Goal: Information Seeking & Learning: Learn about a topic

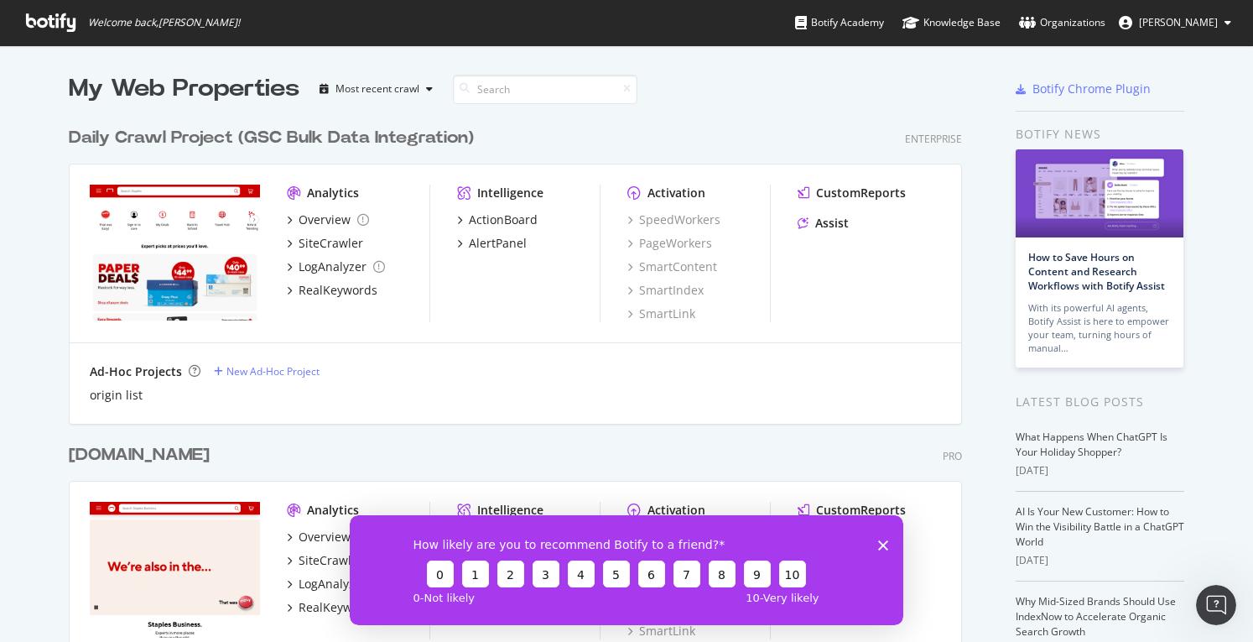
click at [878, 543] on icon "Close survey" at bounding box center [883, 544] width 10 height 10
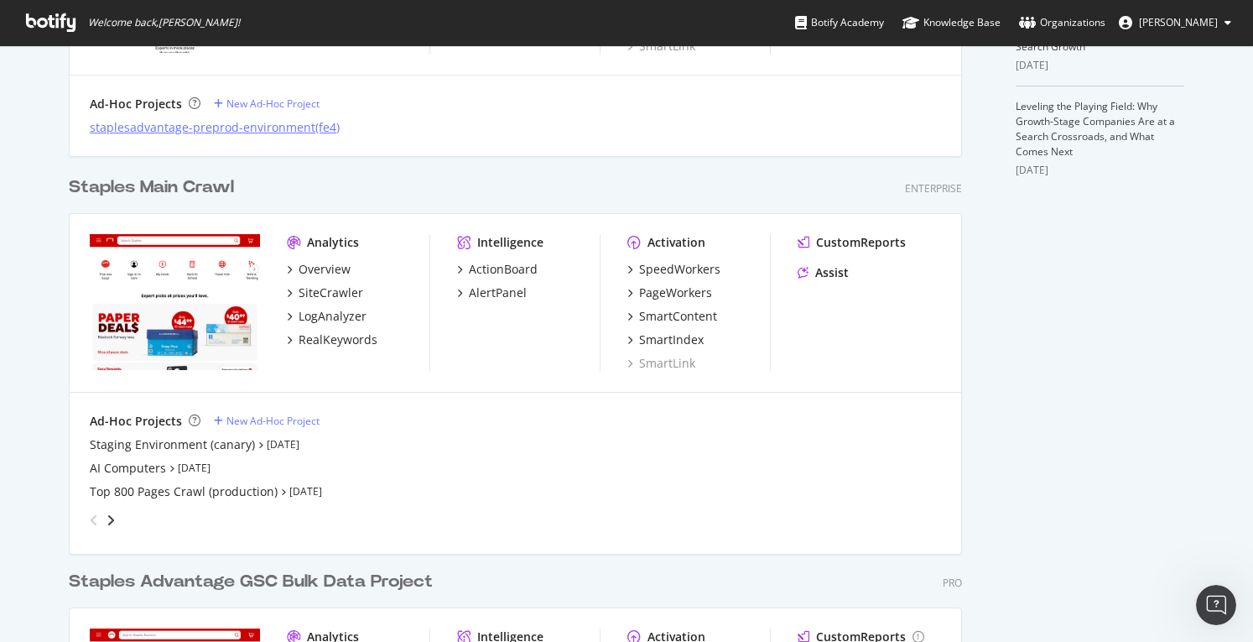
scroll to position [587, 0]
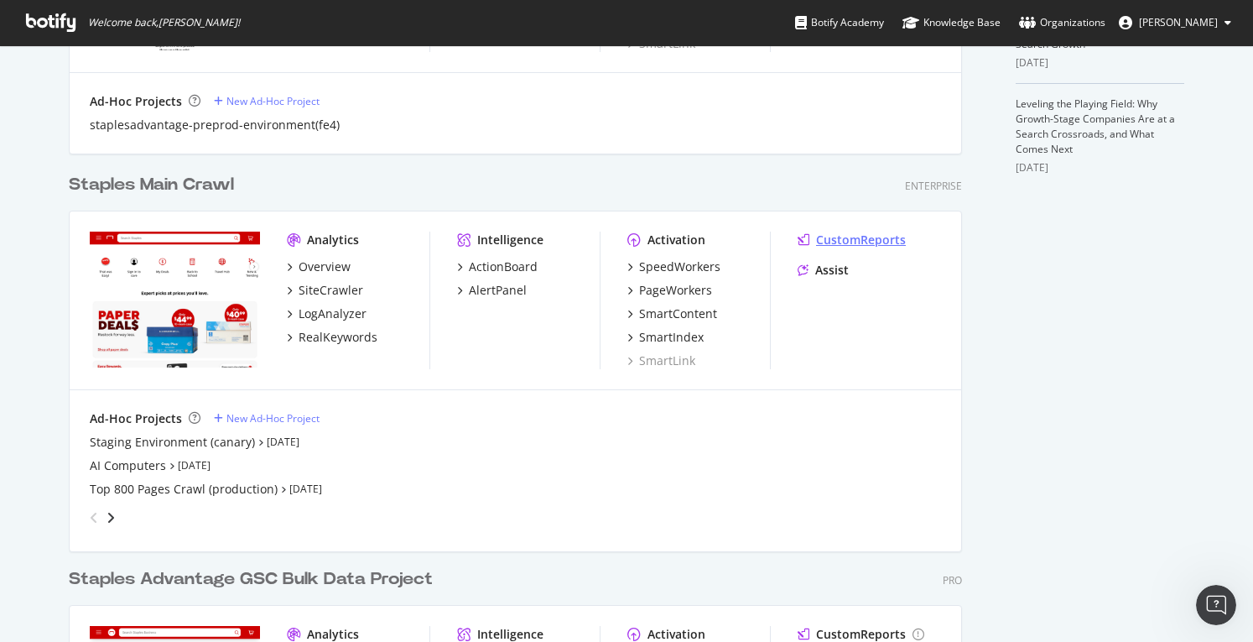
click at [827, 241] on div "CustomReports" at bounding box center [861, 239] width 90 height 17
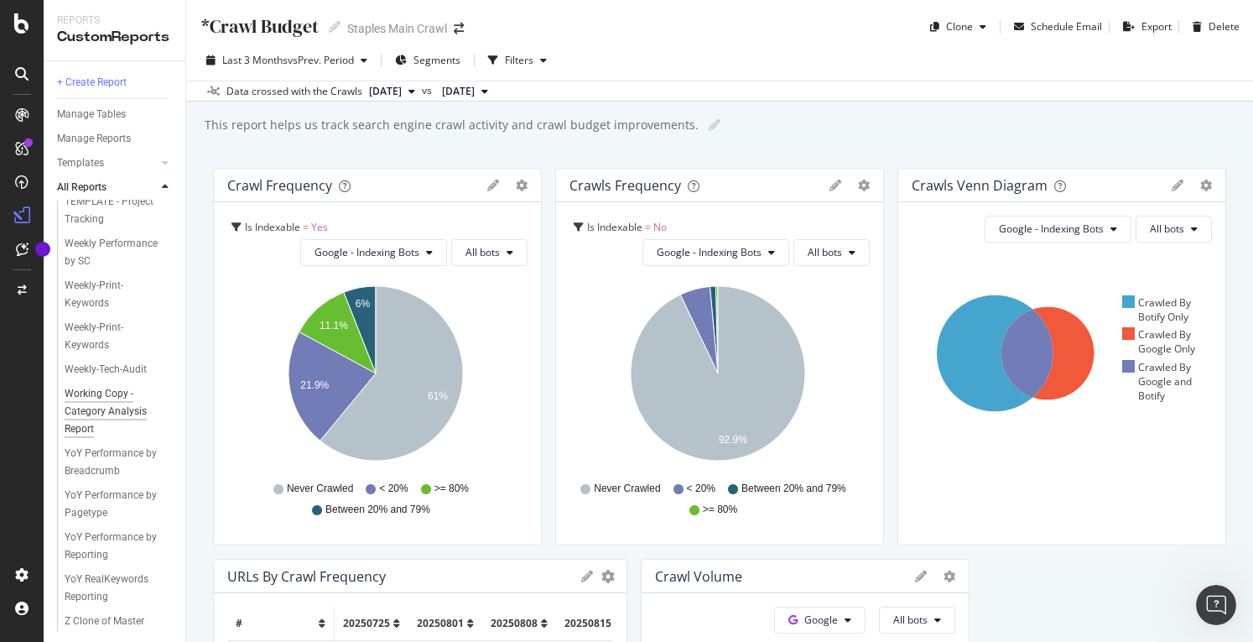
scroll to position [839, 0]
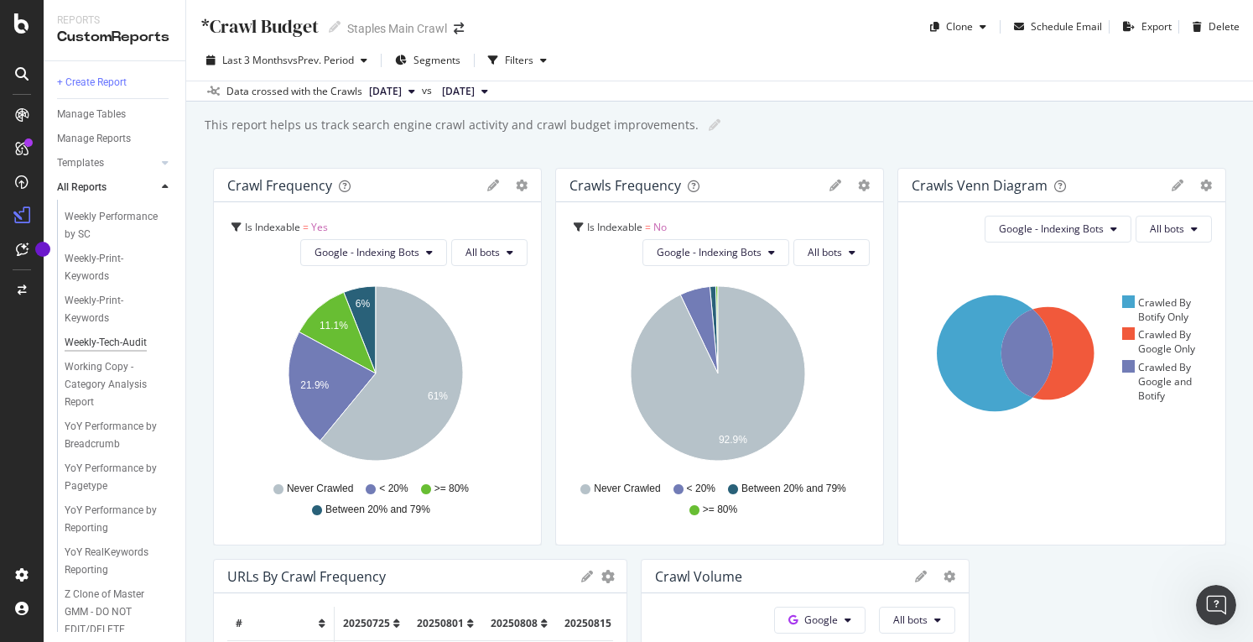
click at [93, 351] on div "Weekly-Tech-Audit" at bounding box center [106, 343] width 82 height 18
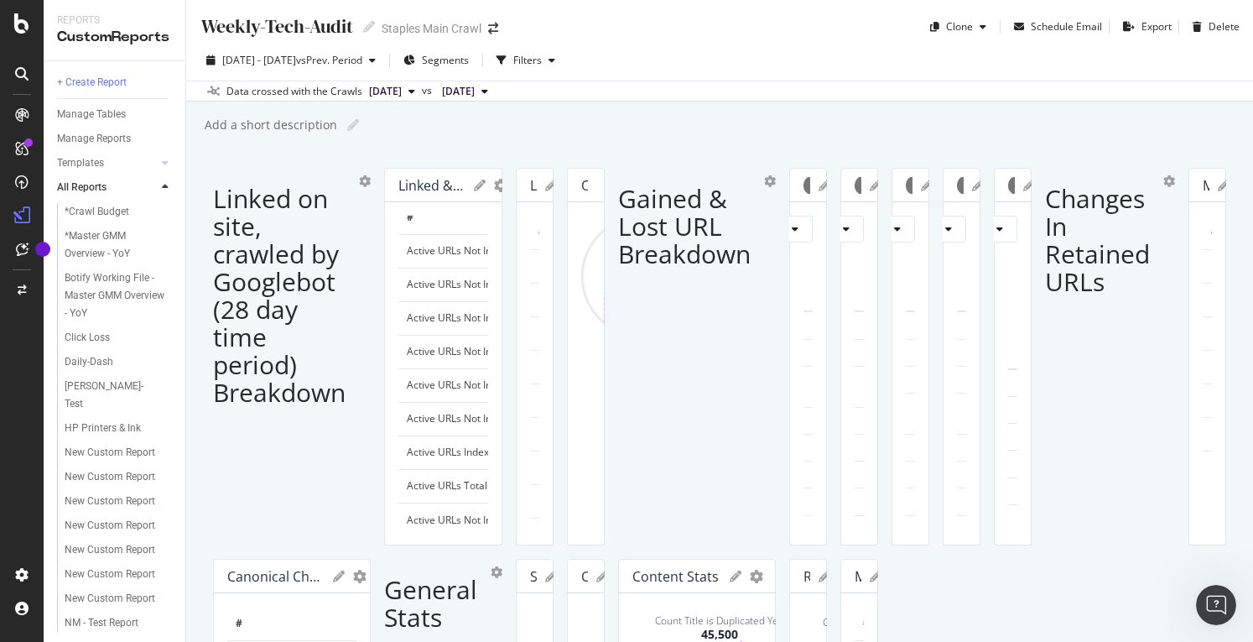
scroll to position [19, 0]
click at [398, 498] on td "Active URLs Total" at bounding box center [516, 482] width 236 height 34
click at [398, 465] on td "Active URLs Indexable" at bounding box center [516, 448] width 236 height 34
click at [398, 431] on td "Active URLs Not Indexable" at bounding box center [516, 415] width 236 height 34
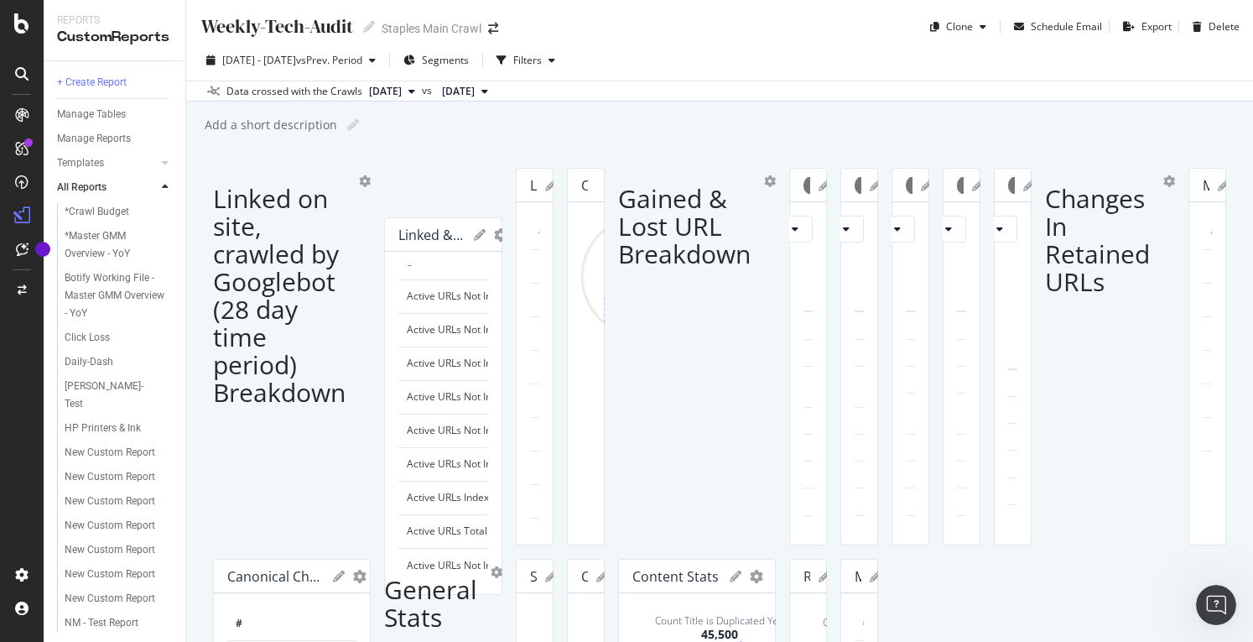
drag, startPoint x: 323, startPoint y: 286, endPoint x: 330, endPoint y: 337, distance: 51.6
click at [398, 313] on td "Active URLs Not Indexable 403/410" at bounding box center [516, 296] width 236 height 34
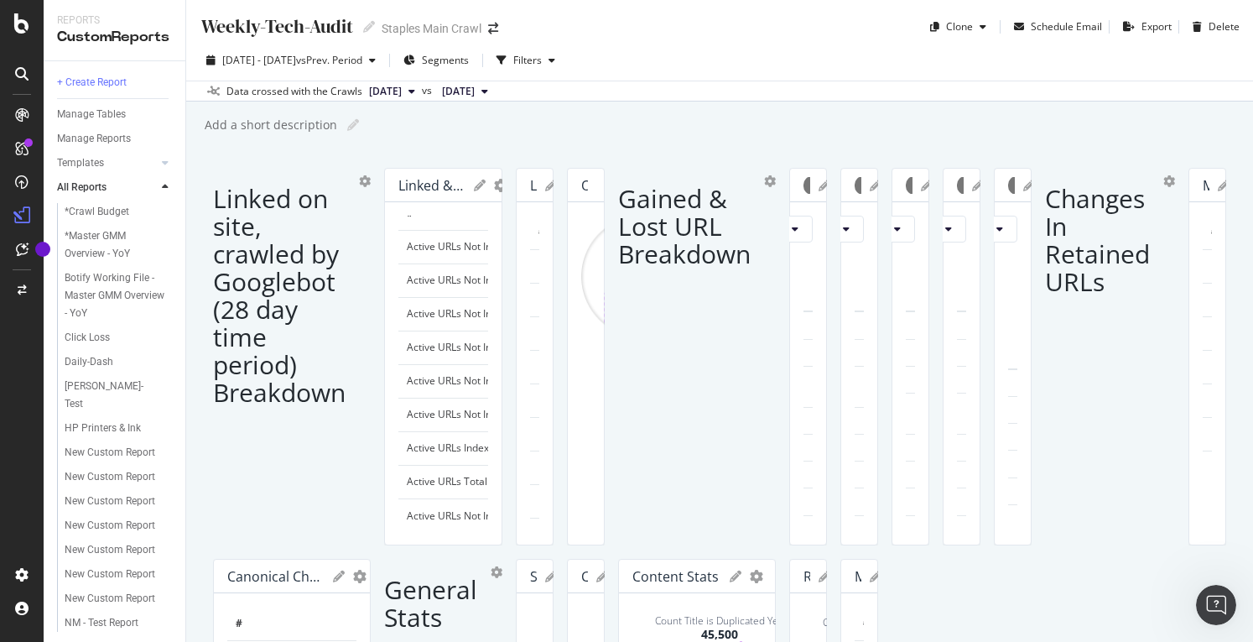
click at [398, 297] on td "Active URLs Not Indexable 404" at bounding box center [516, 280] width 236 height 34
click at [398, 263] on td "Active URLs Not Indexable 403/410" at bounding box center [516, 247] width 236 height 34
click at [398, 330] on td "Active URLs Not Indexable 301 Redirect" at bounding box center [516, 314] width 236 height 34
click at [406, 364] on td "Active URLs Not Indexable Meta Robots" at bounding box center [516, 347] width 236 height 34
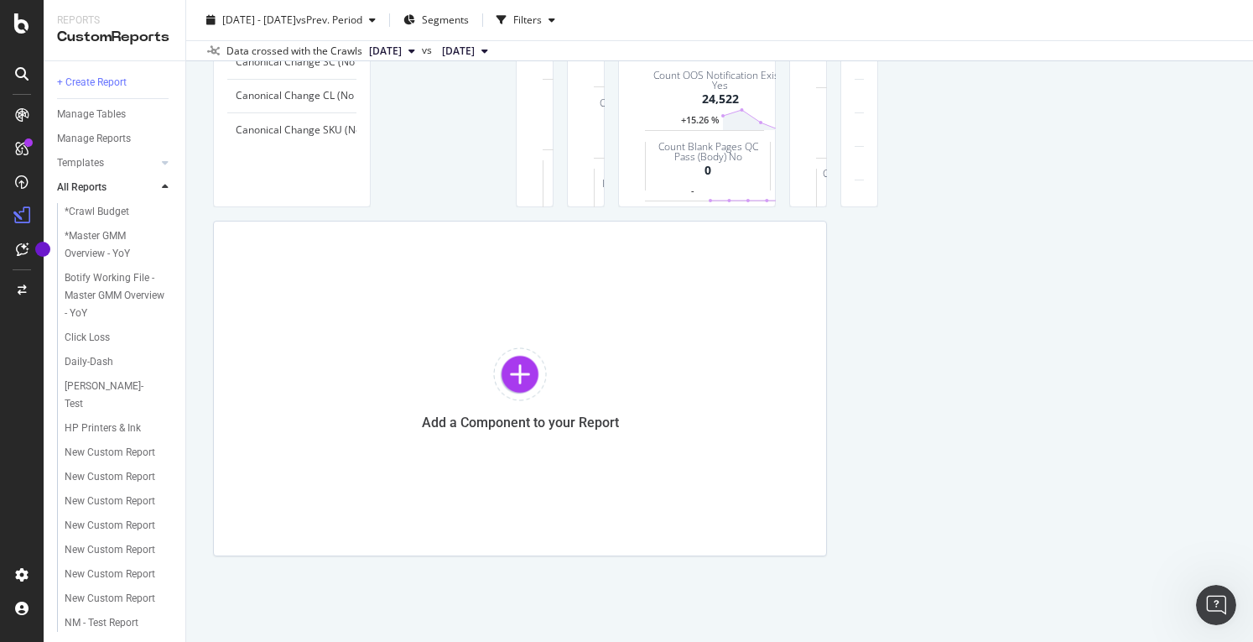
scroll to position [4445, 0]
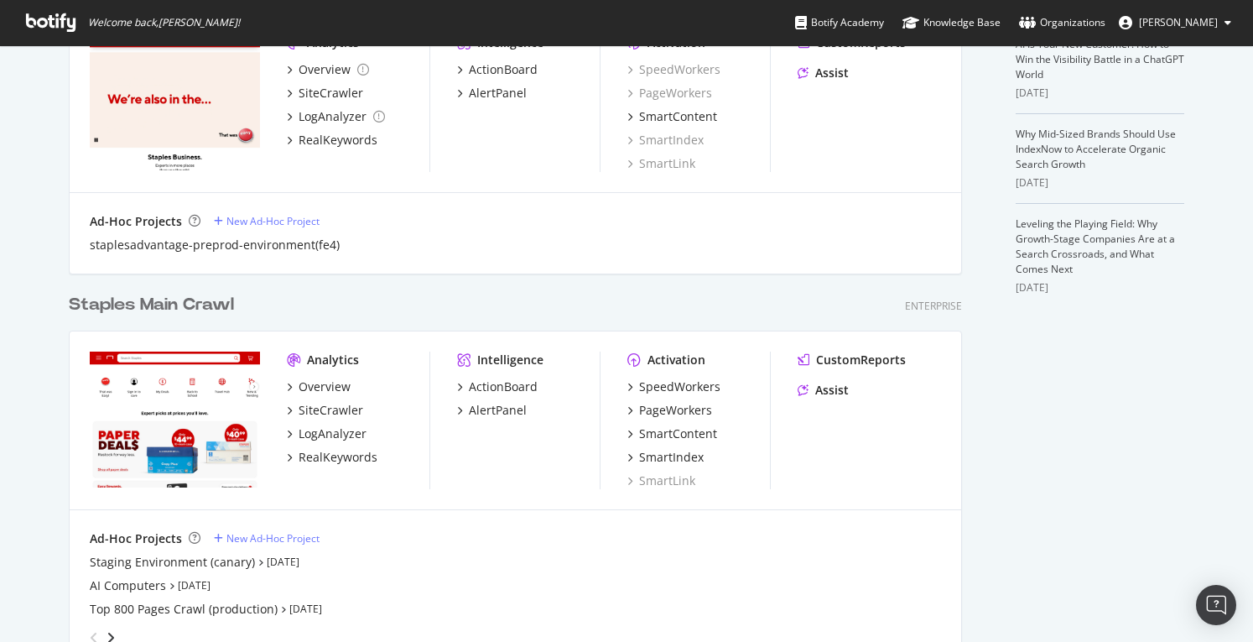
scroll to position [503, 0]
